Goal: Transaction & Acquisition: Download file/media

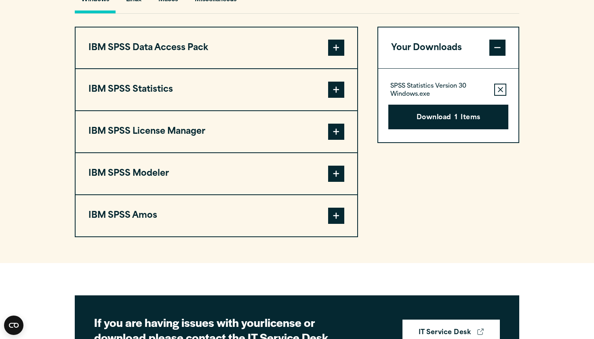
scroll to position [639, 0]
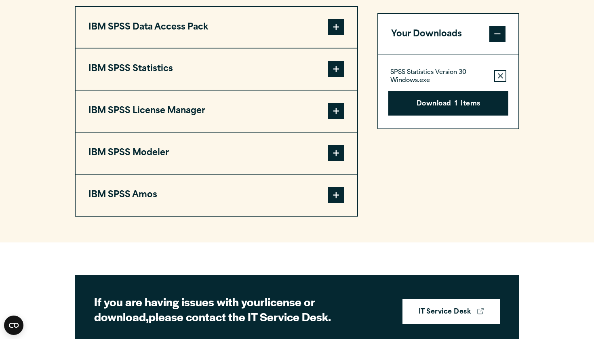
click at [332, 77] on span at bounding box center [336, 69] width 16 height 16
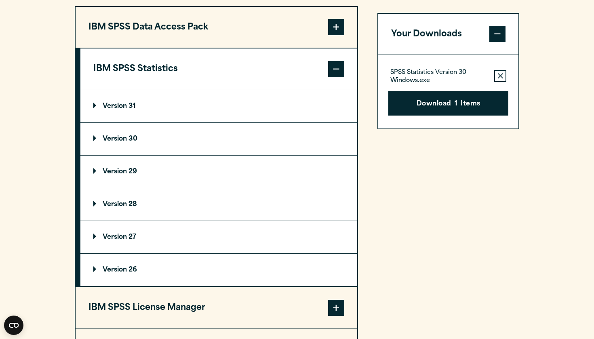
click at [167, 149] on summary "Version 30" at bounding box center [218, 139] width 277 height 32
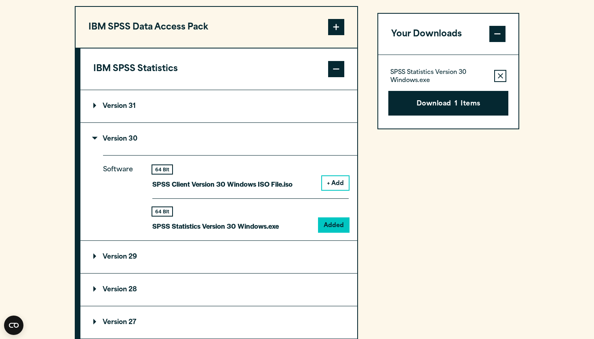
click at [254, 232] on p "SPSS Statistics Version 30 Windows.exe" at bounding box center [215, 226] width 127 height 12
click at [311, 232] on div "64 Bit SPSS Statistics Version 30 Windows.exe Added" at bounding box center [250, 216] width 197 height 34
click at [125, 110] on p "Version 31" at bounding box center [114, 106] width 42 height 6
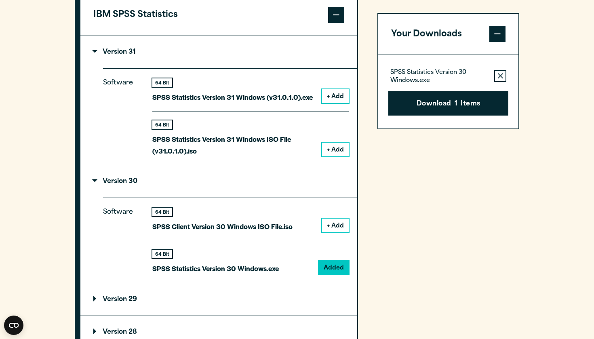
scroll to position [694, 0]
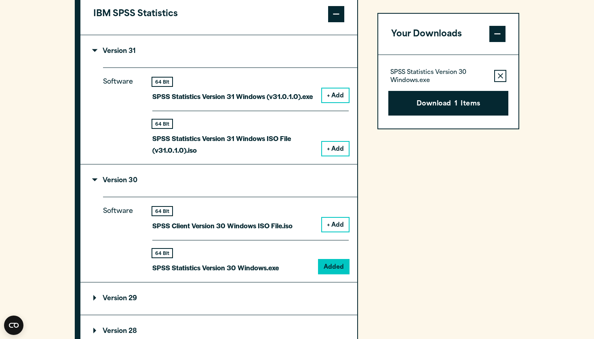
click at [346, 102] on button "+ Add" at bounding box center [335, 96] width 27 height 14
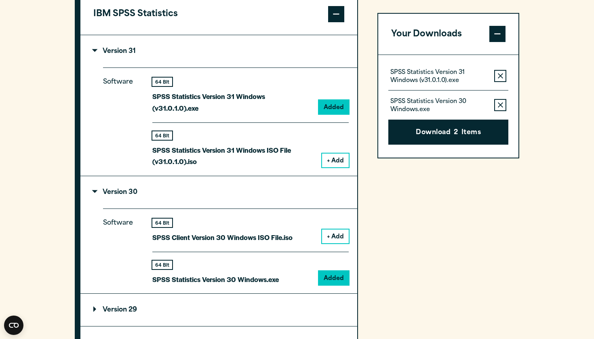
click at [501, 83] on div "SPSS Statistics Version 31 Windows (v31.0.1.0).exe Remove this item from your s…" at bounding box center [449, 79] width 120 height 23
click at [501, 80] on button "Remove this item from your software download list" at bounding box center [501, 76] width 12 height 12
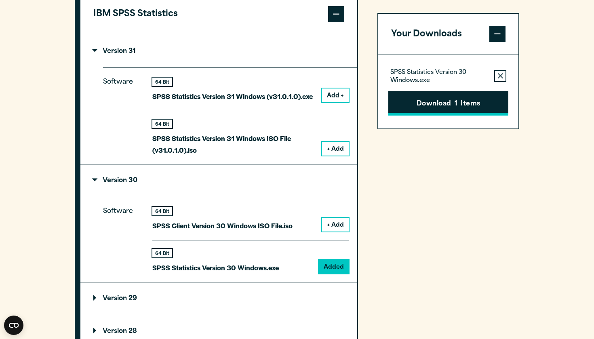
click at [467, 104] on button "Download 1 Items" at bounding box center [449, 103] width 120 height 25
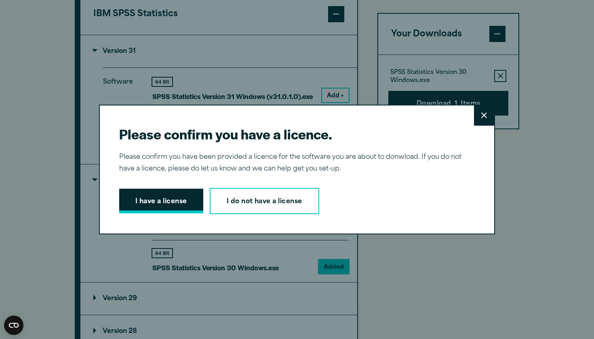
click at [159, 211] on button "I have a license" at bounding box center [161, 201] width 84 height 25
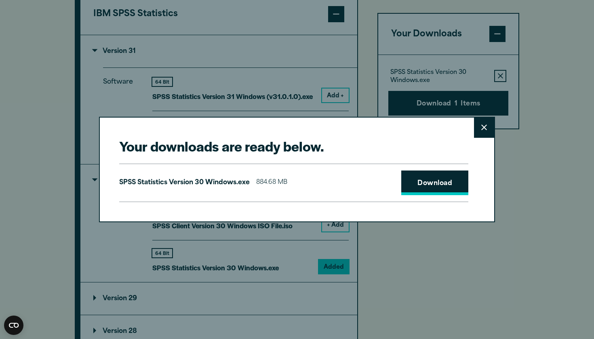
click at [434, 183] on link "Download" at bounding box center [435, 183] width 67 height 25
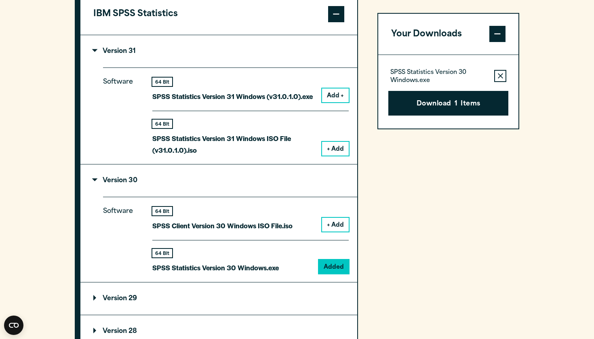
click at [554, 41] on div "Your downloads are ready below. Close SPSS Statistics Version 30 Windows.exe 88…" at bounding box center [297, 169] width 594 height 339
